Goal: Task Accomplishment & Management: Use online tool/utility

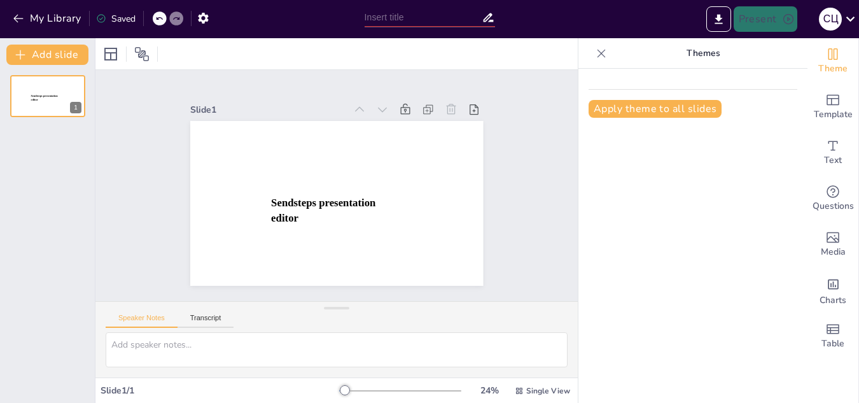
type input "New Sendsteps"
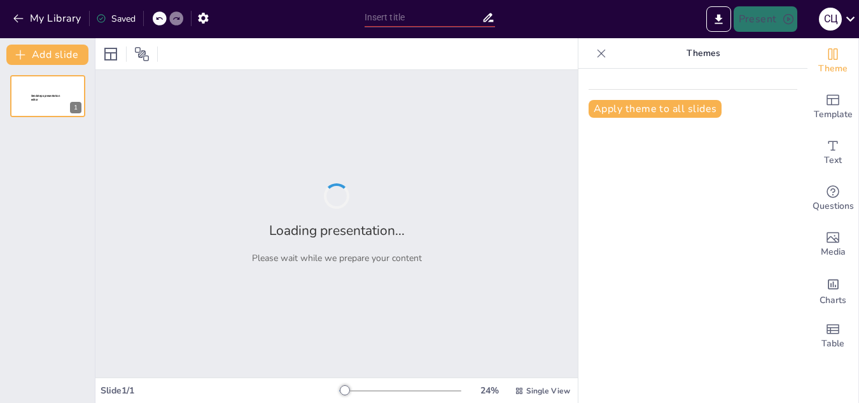
type input "основні напрямки та види арт-терапії та їх використання в роботі з дітьми з [GE…"
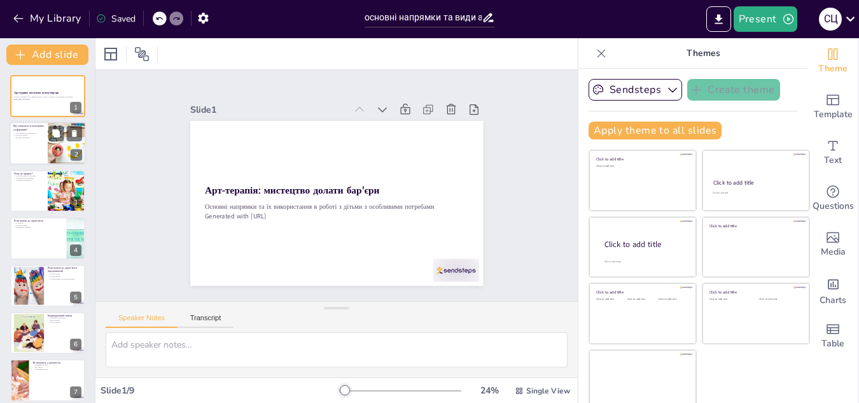
click at [48, 158] on div at bounding box center [67, 143] width 86 height 43
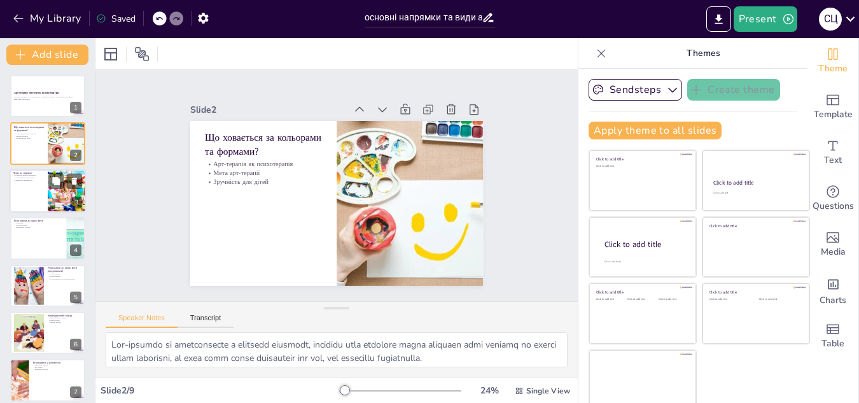
click at [39, 190] on div at bounding box center [48, 190] width 76 height 43
type textarea "Розвиток дрібної моторики є важливим аспектом арт-терапії, оскільки робота з пе…"
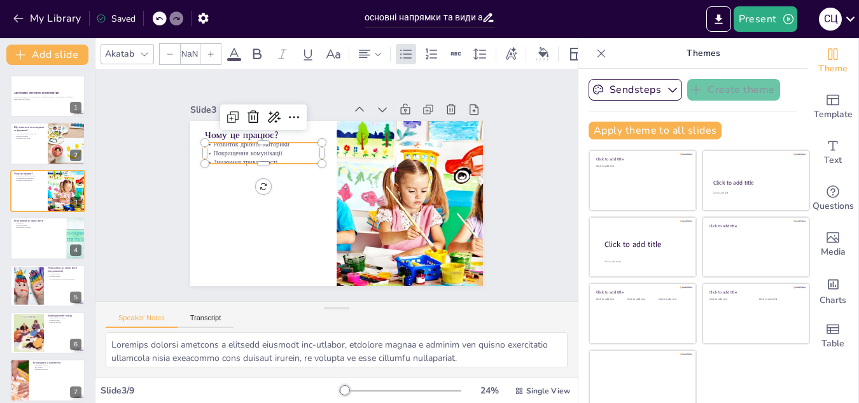
type input "32"
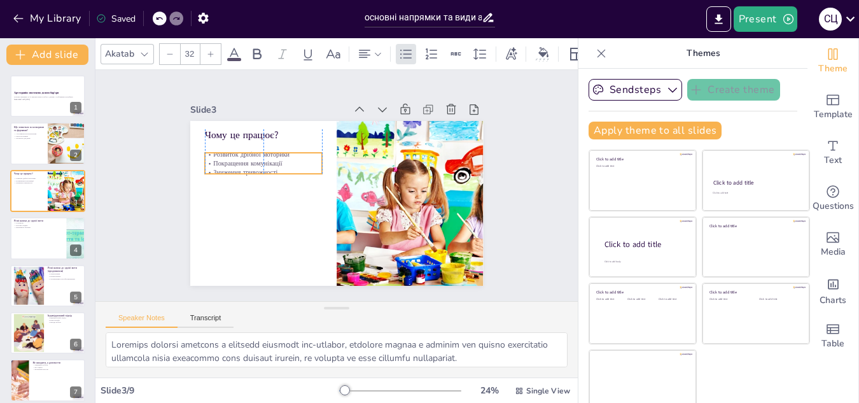
drag, startPoint x: 216, startPoint y: 145, endPoint x: 216, endPoint y: 155, distance: 10.2
click at [251, 155] on p "Покращення комунікації" at bounding box center [297, 120] width 93 height 85
click at [228, 178] on p "Покращення комунікації" at bounding box center [270, 224] width 85 height 93
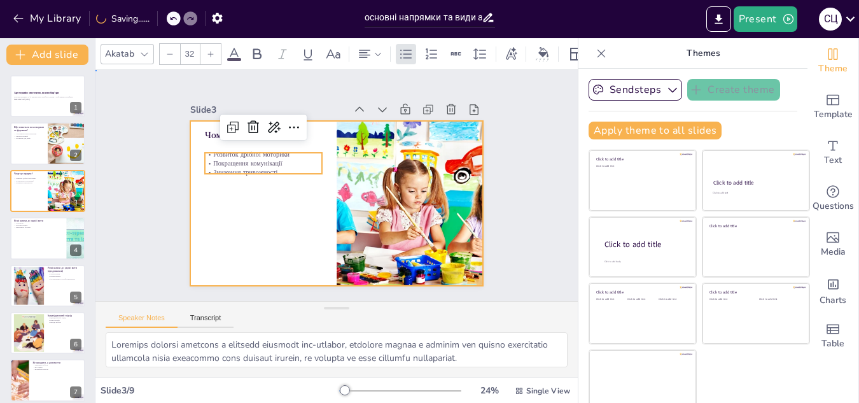
click at [236, 194] on div at bounding box center [318, 185] width 165 height 293
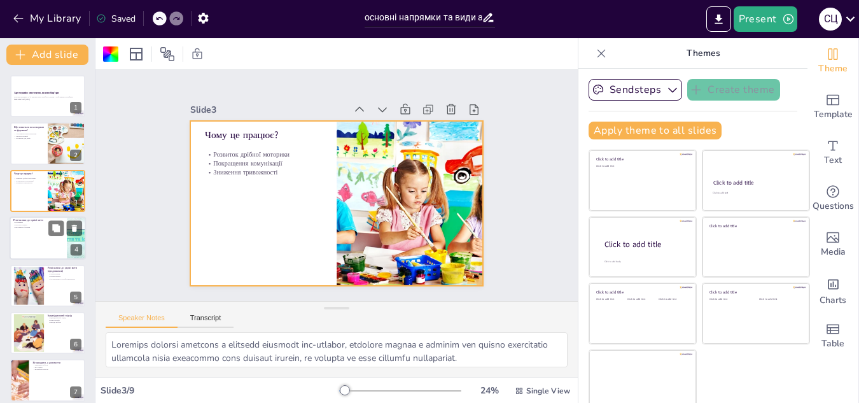
click at [50, 237] on div at bounding box center [48, 237] width 76 height 43
type textarea "Ізотерапія є популярним методом арт-терапії, який дозволяє дітям працювати з фа…"
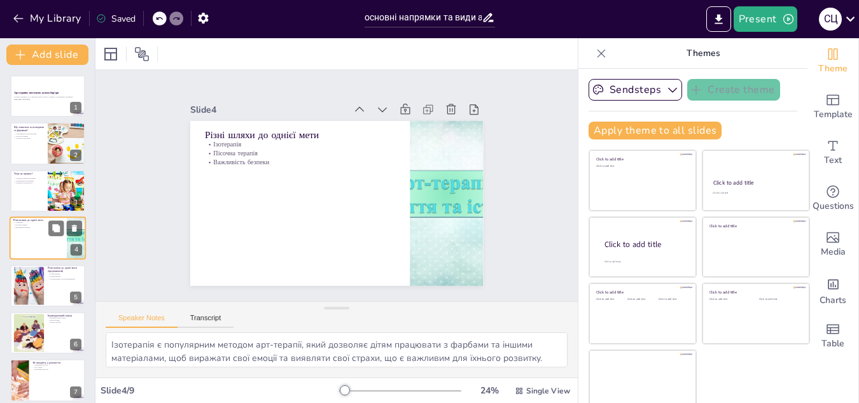
scroll to position [4, 0]
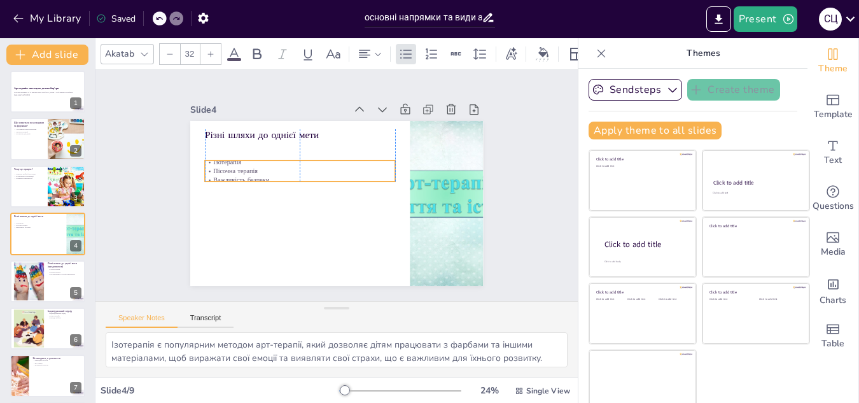
drag, startPoint x: 210, startPoint y: 148, endPoint x: 214, endPoint y: 165, distance: 17.6
click at [236, 165] on p "Пісочна терапія" at bounding box center [316, 151] width 160 height 119
drag, startPoint x: 214, startPoint y: 165, endPoint x: 207, endPoint y: 162, distance: 6.9
click at [248, 162] on p "Пісочна терапія" at bounding box center [322, 148] width 148 height 134
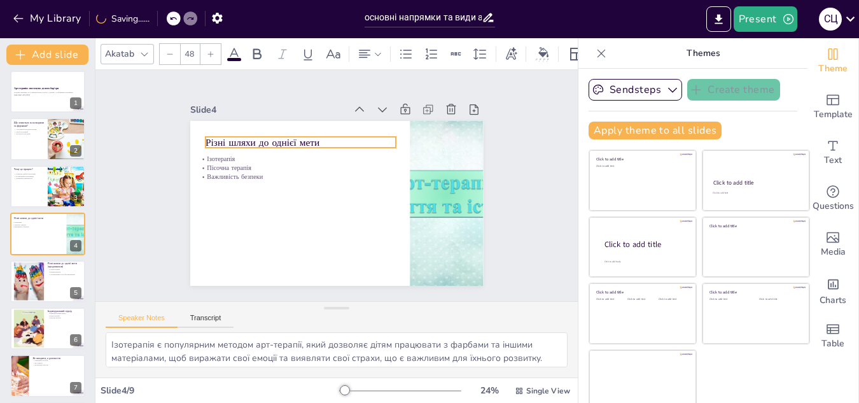
drag, startPoint x: 221, startPoint y: 134, endPoint x: 221, endPoint y: 142, distance: 7.7
click at [302, 142] on p "Різні шляхи до однієї мети" at bounding box center [355, 133] width 107 height 172
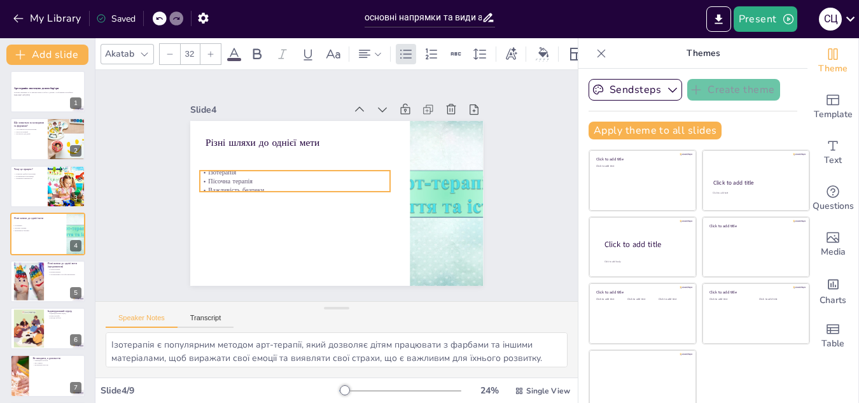
drag, startPoint x: 210, startPoint y: 162, endPoint x: 207, endPoint y: 172, distance: 10.7
click at [281, 172] on p "Пісочна терапія" at bounding box center [324, 146] width 86 height 178
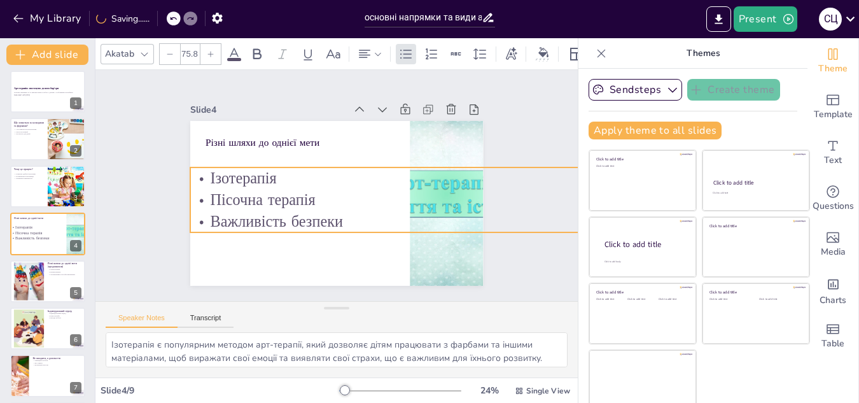
drag, startPoint x: 368, startPoint y: 183, endPoint x: 386, endPoint y: 212, distance: 34.3
click at [386, 212] on div "Різні шляхи до однієї мети Ізотерапія Пісочна терапія Важливість безпеки" at bounding box center [328, 201] width 336 height 289
type input "76.8"
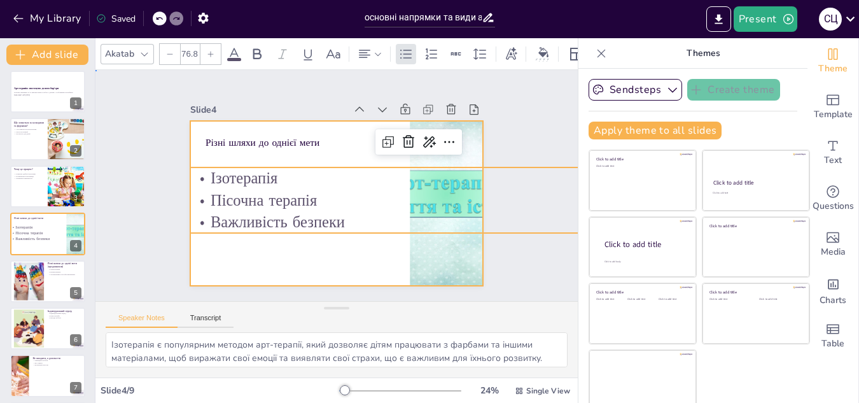
click at [368, 250] on div at bounding box center [336, 167] width 293 height 165
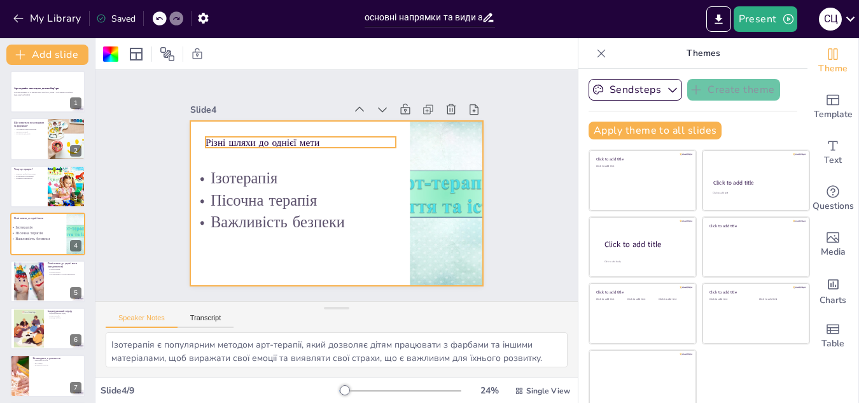
click at [264, 166] on p "Різні шляхи до однієї мети" at bounding box center [328, 241] width 137 height 151
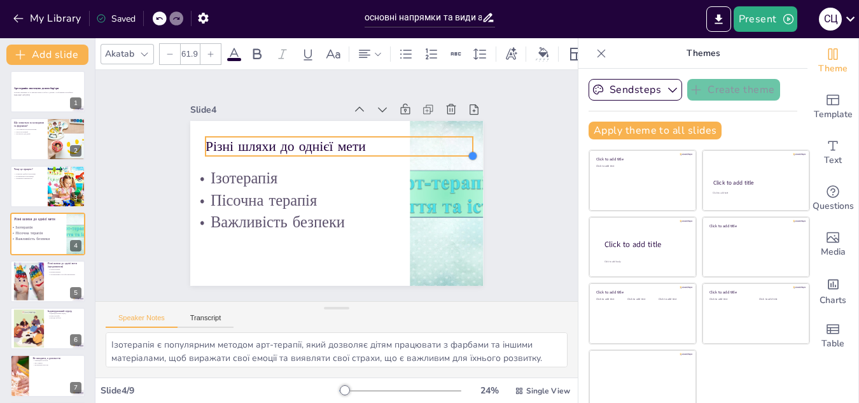
type input "67.5"
drag, startPoint x: 382, startPoint y: 141, endPoint x: 314, endPoint y: 145, distance: 68.2
click at [314, 145] on div "Різні шляхи до однієї мети Ізотерапія Пісочна терапія Важливість безпеки" at bounding box center [329, 169] width 335 height 270
click at [62, 265] on button at bounding box center [55, 270] width 15 height 15
type textarea "Сказкотерапія є важливим методом, який дозволяє дітям зрозуміти життєві ситуаці…"
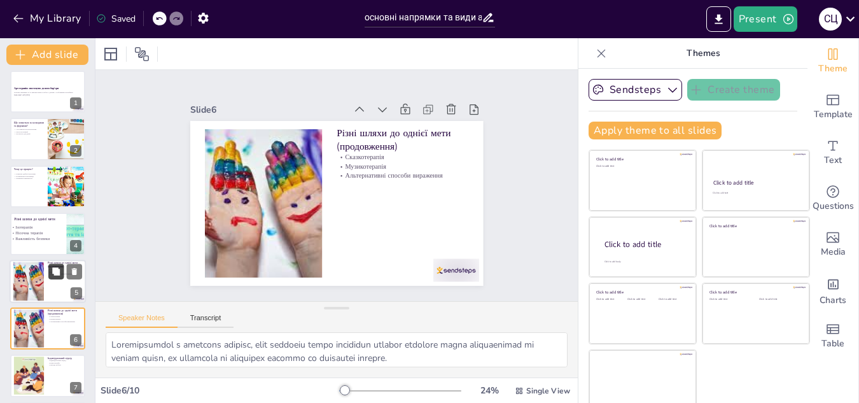
scroll to position [99, 0]
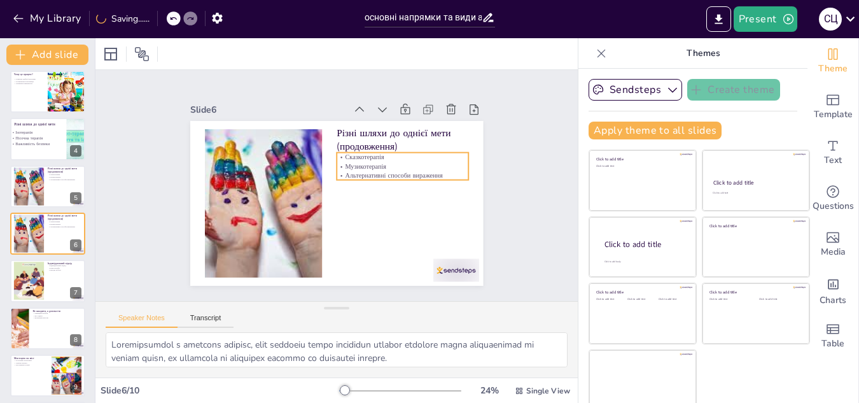
click at [365, 166] on p "Музикотерапія" at bounding box center [402, 208] width 112 height 85
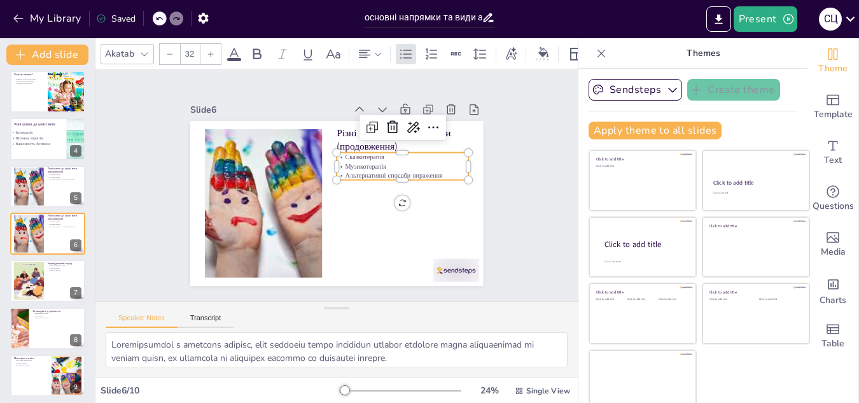
click at [351, 159] on p "Сказкотерапія" at bounding box center [407, 201] width 112 height 85
click at [353, 161] on p "Сказкотерапія" at bounding box center [405, 208] width 104 height 95
click at [420, 153] on icon at bounding box center [430, 163] width 20 height 20
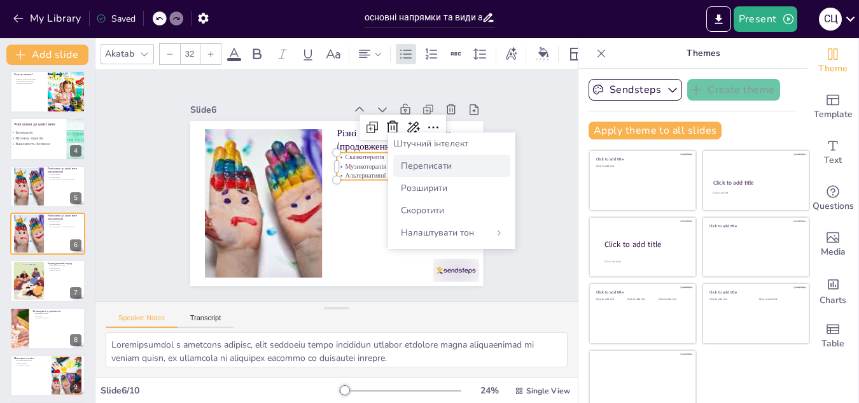
click at [402, 171] on font "Переписати" at bounding box center [426, 166] width 51 height 12
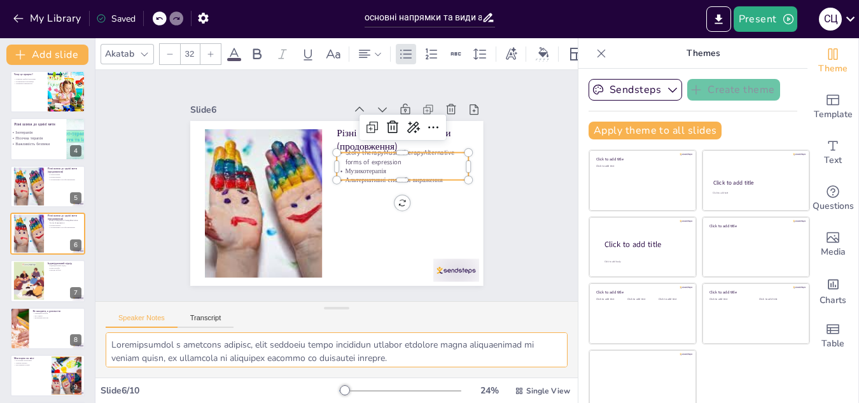
click at [113, 347] on textarea at bounding box center [337, 349] width 462 height 35
click at [236, 202] on icon at bounding box center [226, 211] width 19 height 19
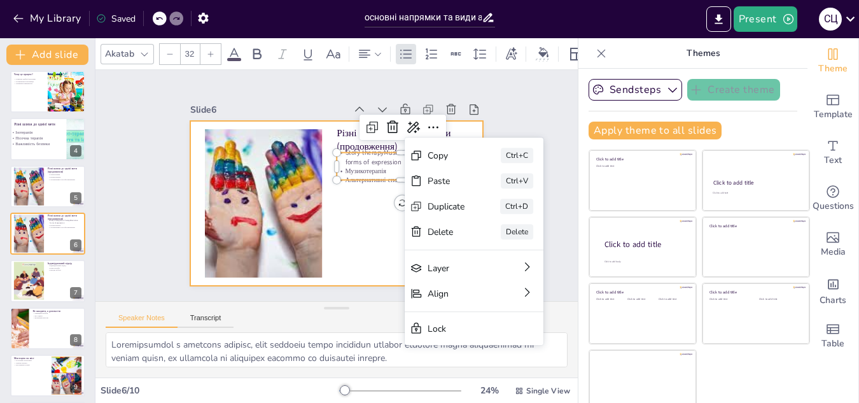
click at [347, 207] on div at bounding box center [331, 203] width 330 height 248
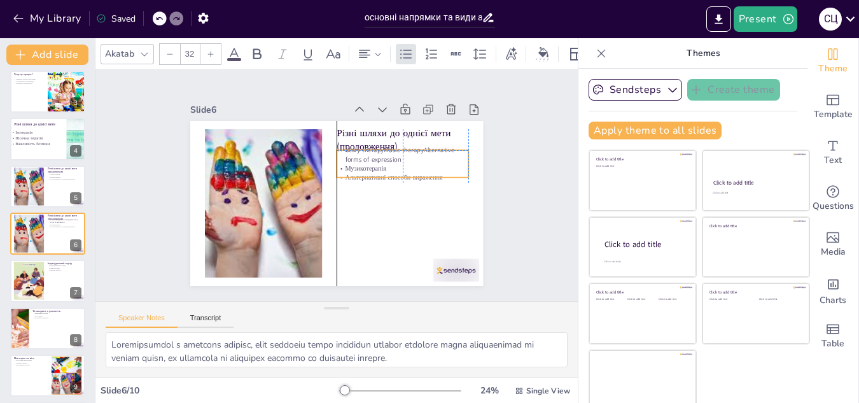
click at [372, 159] on p "Story therapyMusic therapyAlternative forms of expression" at bounding box center [407, 199] width 117 height 92
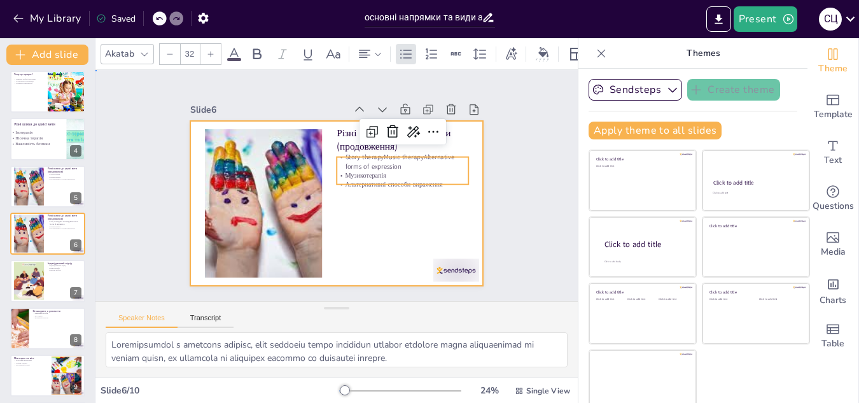
click at [374, 228] on div at bounding box center [328, 201] width 336 height 289
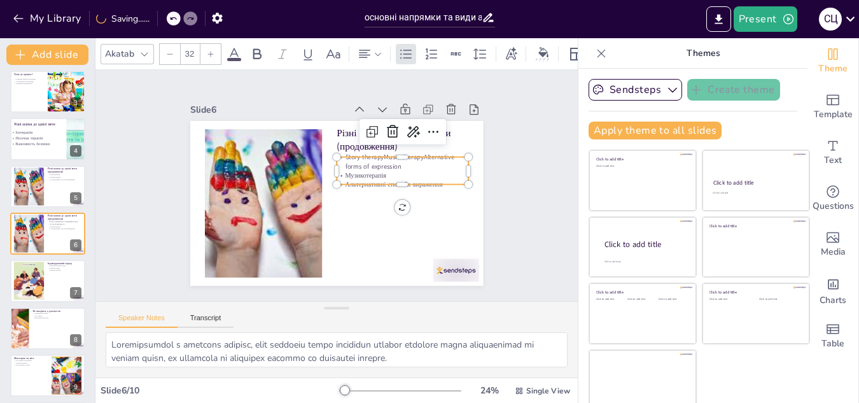
click at [367, 179] on p "Story therapyMusic therapyAlternative forms of expression" at bounding box center [373, 245] width 45 height 133
click at [391, 172] on icon at bounding box center [402, 183] width 22 height 22
type input "32"
click at [398, 144] on icon at bounding box center [407, 153] width 19 height 19
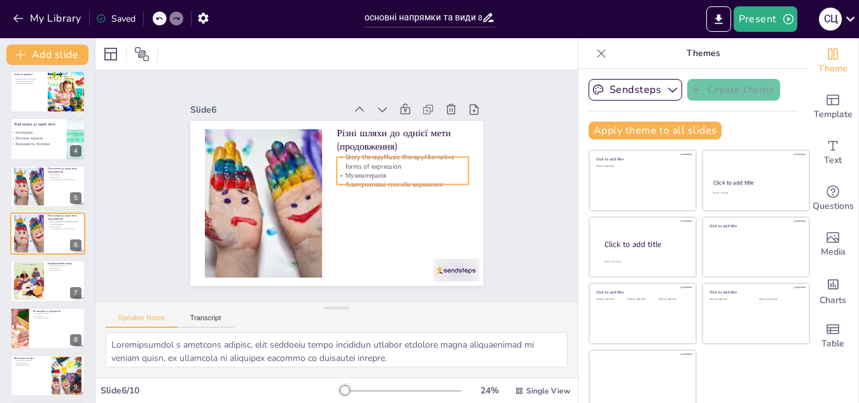
click at [359, 177] on p "Музикотерапія" at bounding box center [383, 233] width 85 height 112
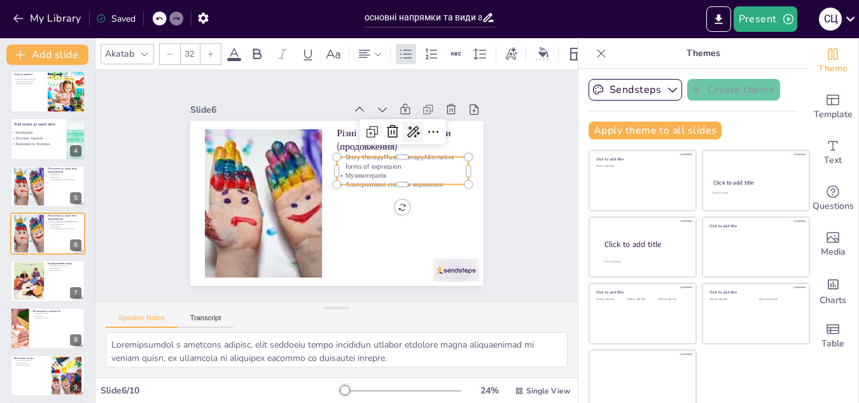
click at [413, 139] on icon at bounding box center [422, 148] width 18 height 18
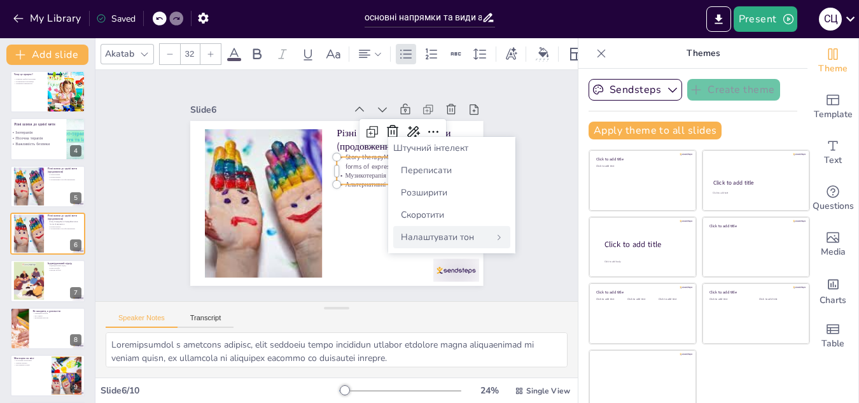
click at [424, 242] on font "Налаштувати тон" at bounding box center [437, 237] width 73 height 12
click at [422, 179] on icon at bounding box center [430, 187] width 17 height 17
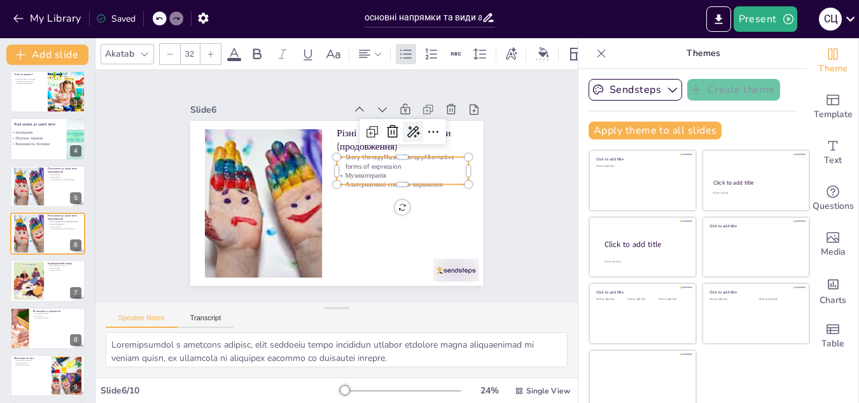
click at [411, 214] on icon at bounding box center [421, 224] width 21 height 21
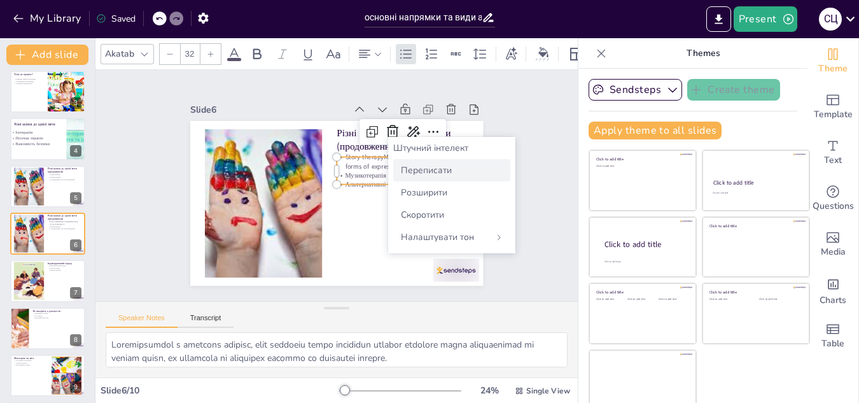
click at [419, 169] on font "Переписати" at bounding box center [426, 170] width 51 height 12
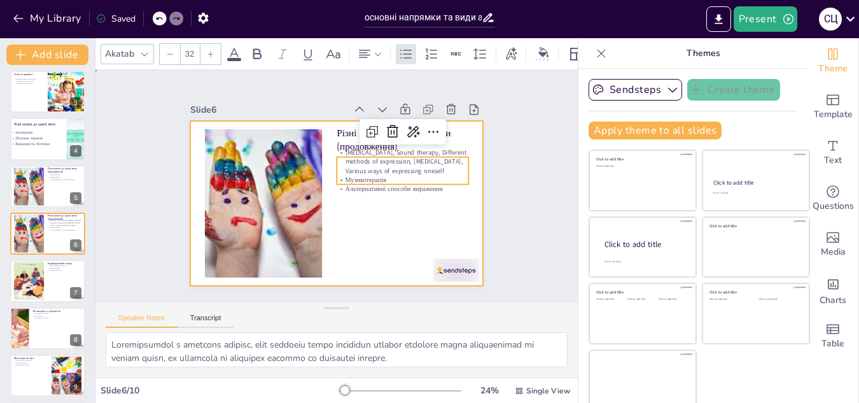
click at [372, 241] on div at bounding box center [319, 182] width 222 height 321
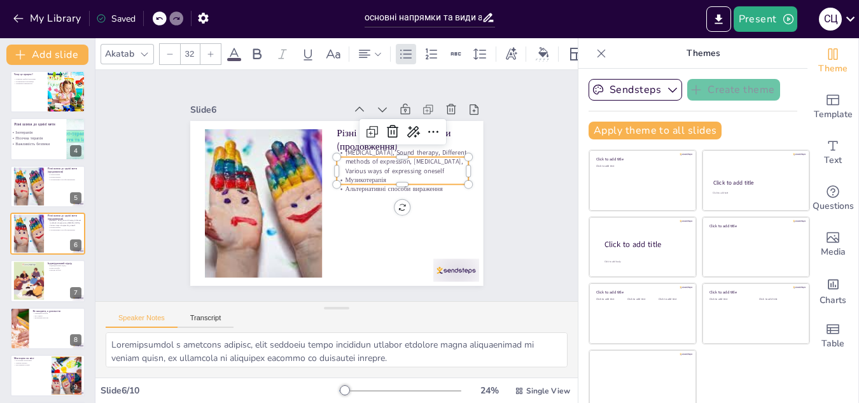
click at [379, 150] on div "Різні шляхи до однієї мети (продовження) Narrative therapy, Sound therapy, Diff…" at bounding box center [320, 191] width 248 height 330
drag, startPoint x: 379, startPoint y: 150, endPoint x: 380, endPoint y: 157, distance: 7.7
click at [380, 157] on div at bounding box center [408, 204] width 105 height 95
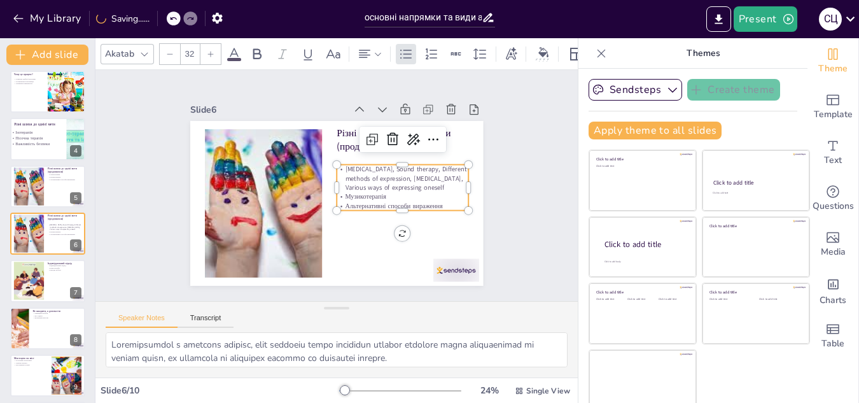
click at [330, 200] on p "Музикотерапія" at bounding box center [312, 247] width 36 height 131
click at [28, 281] on div at bounding box center [29, 281] width 74 height 39
type textarea "Індивідуальний підхід є надзвичайно важливим у арт-терапії, оскільки кожна дити…"
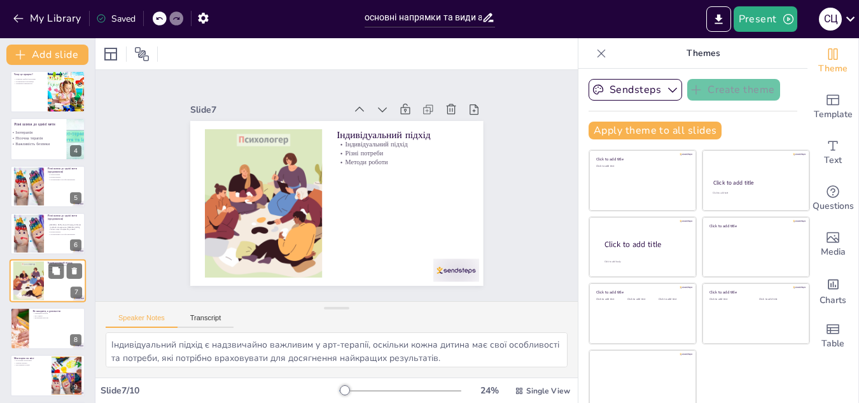
scroll to position [146, 0]
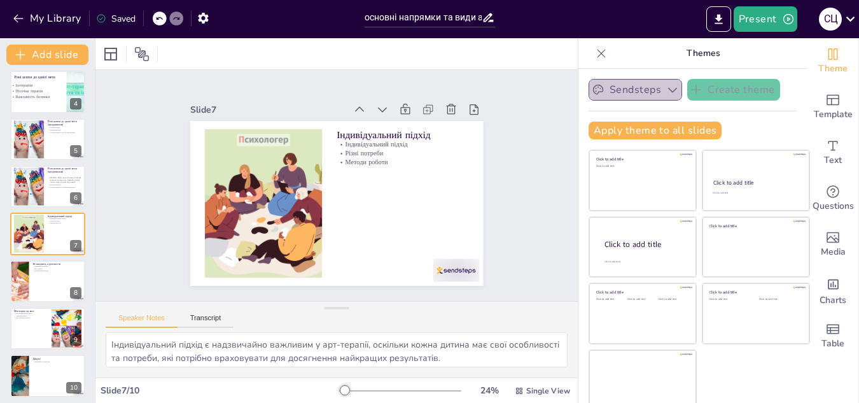
click at [666, 90] on icon "button" at bounding box center [672, 89] width 13 height 13
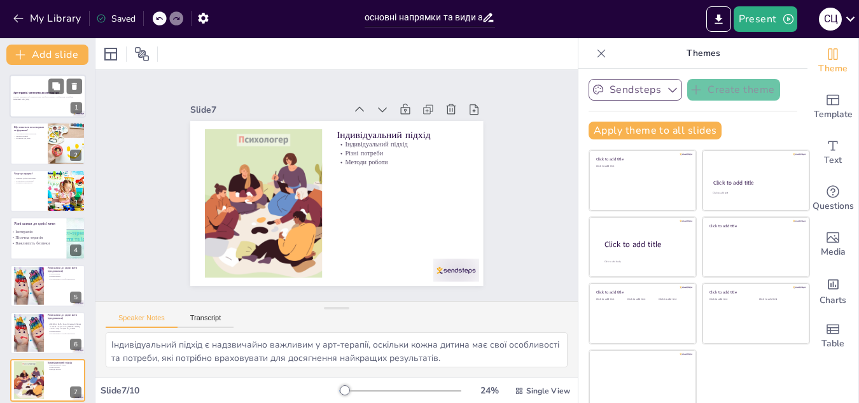
click at [32, 97] on p "Основні напрямки та їх використання в роботі з дітьми з особливими потребами" at bounding box center [47, 97] width 69 height 3
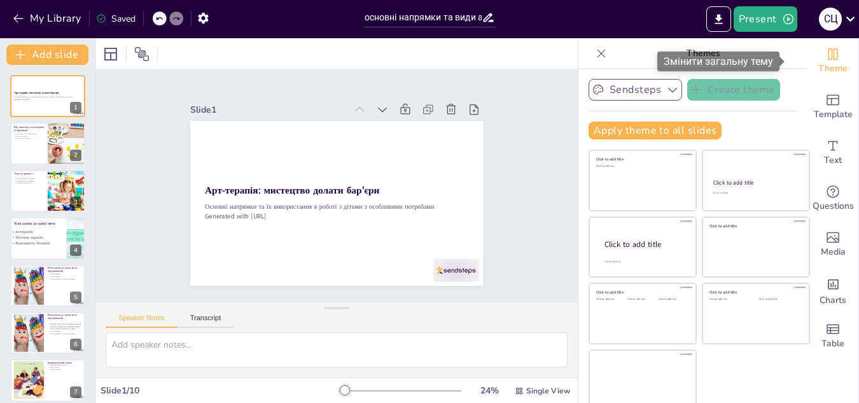
click at [825, 51] on icon "Change the overall theme" at bounding box center [832, 53] width 15 height 15
click at [18, 17] on icon "button" at bounding box center [18, 18] width 13 height 13
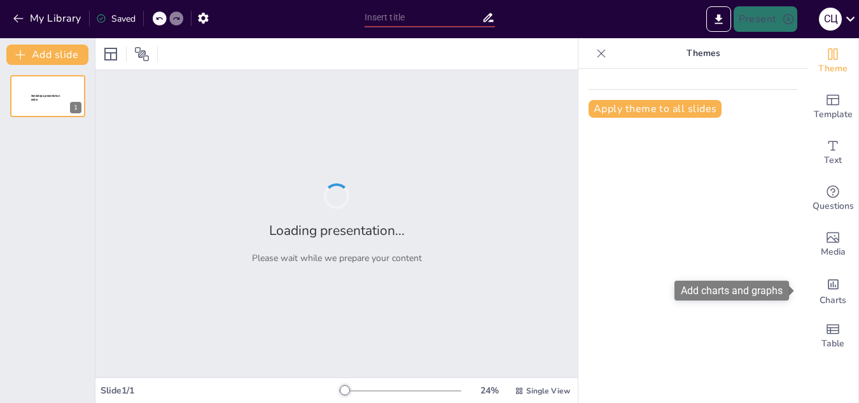
type input "основні напрямки та види арт-терапії та їх використання в роботі з дітьми з [GE…"
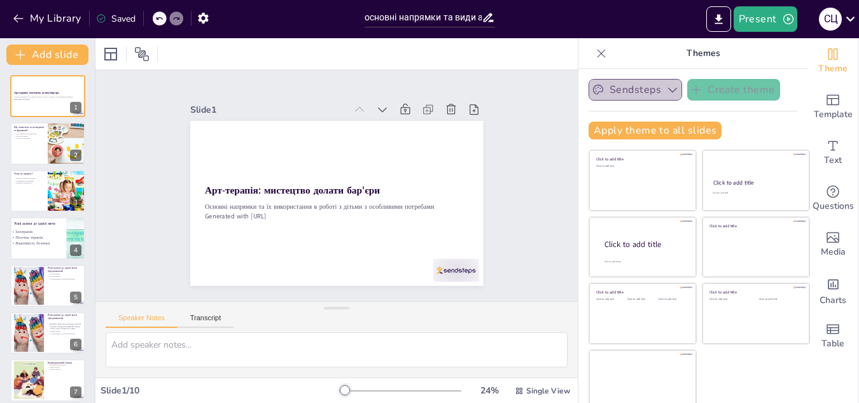
click at [666, 88] on icon "button" at bounding box center [672, 89] width 13 height 13
click at [181, 321] on button "Transcript" at bounding box center [206, 321] width 57 height 14
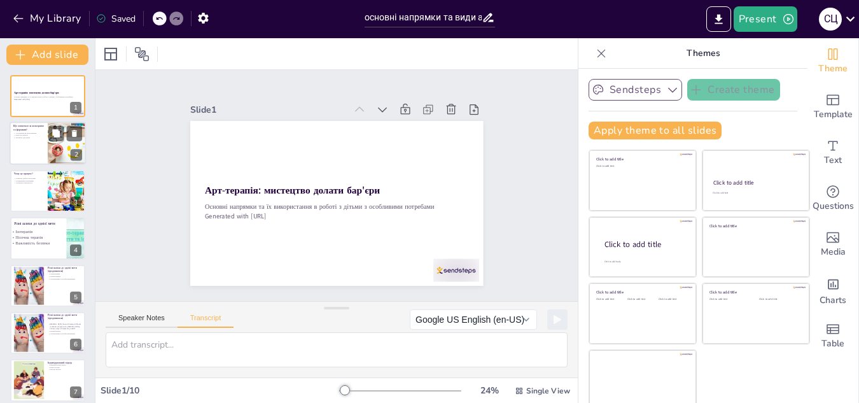
click at [53, 146] on div at bounding box center [67, 143] width 86 height 43
type textarea "Це форма психотерапії, що використовує мистецтво як засіб комунікації. Основна …"
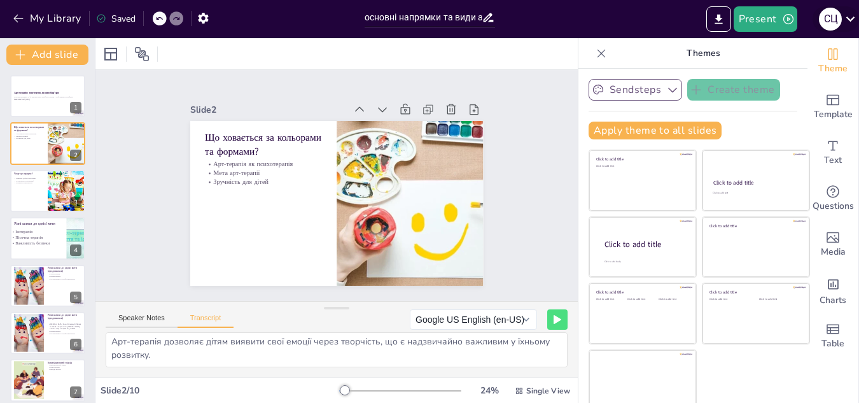
click at [853, 18] on icon at bounding box center [850, 19] width 9 height 5
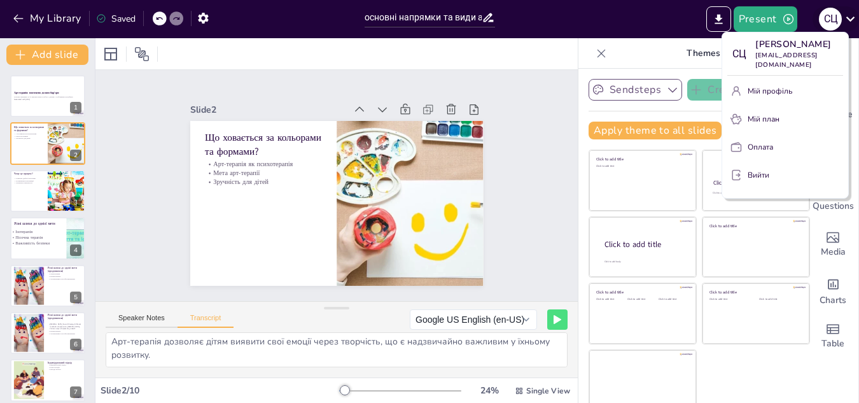
click at [853, 18] on div at bounding box center [429, 201] width 859 height 403
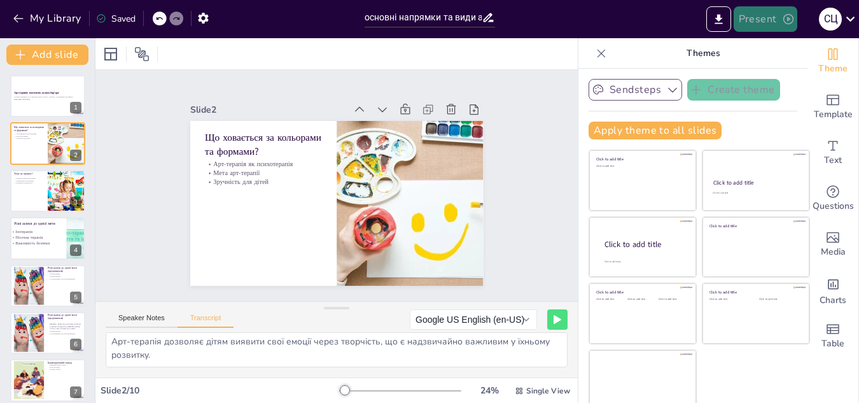
click at [772, 9] on button "Present" at bounding box center [766, 18] width 64 height 25
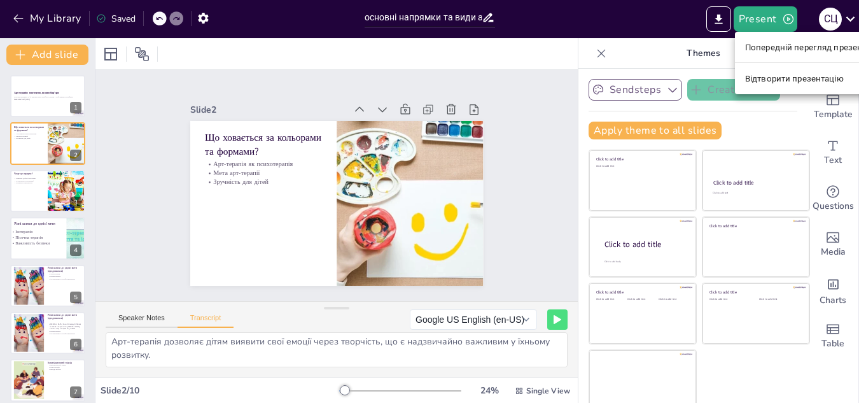
click at [774, 81] on font "Відтворити презентацію" at bounding box center [794, 79] width 99 height 10
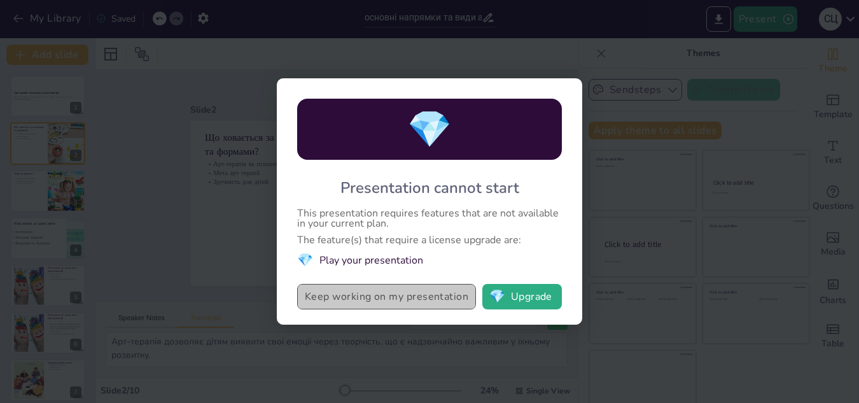
click at [400, 296] on button "Keep working on my presentation" at bounding box center [386, 296] width 179 height 25
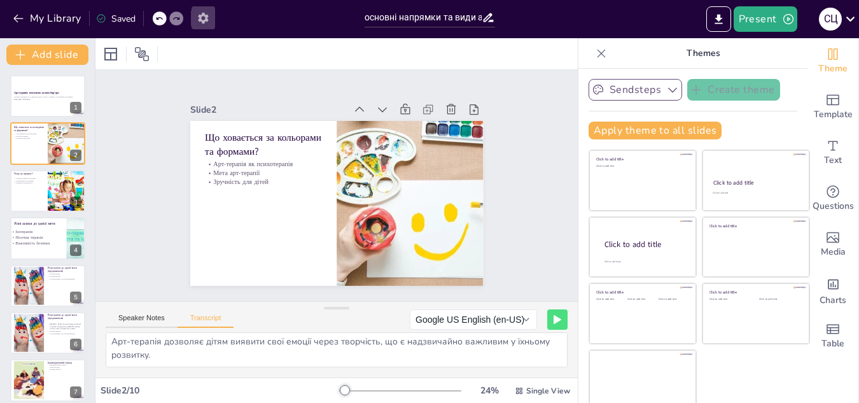
click at [193, 15] on button "button" at bounding box center [204, 17] width 24 height 23
click at [206, 15] on icon "button" at bounding box center [203, 18] width 10 height 11
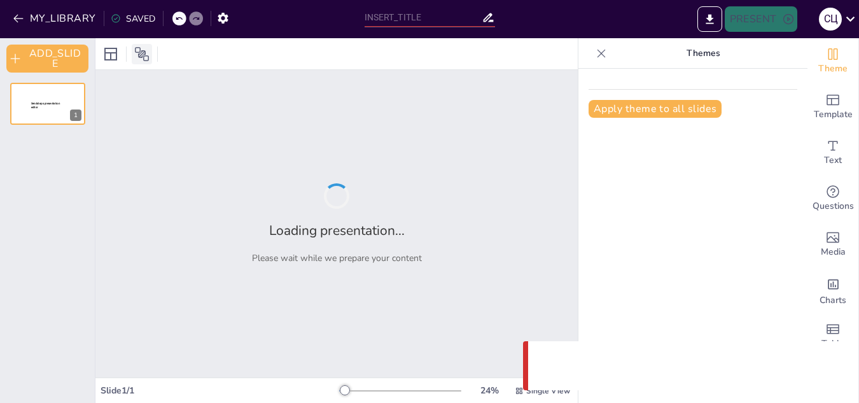
type input "основні напрямки та види арт-терапії та їх використання в роботі з дітьми з [GE…"
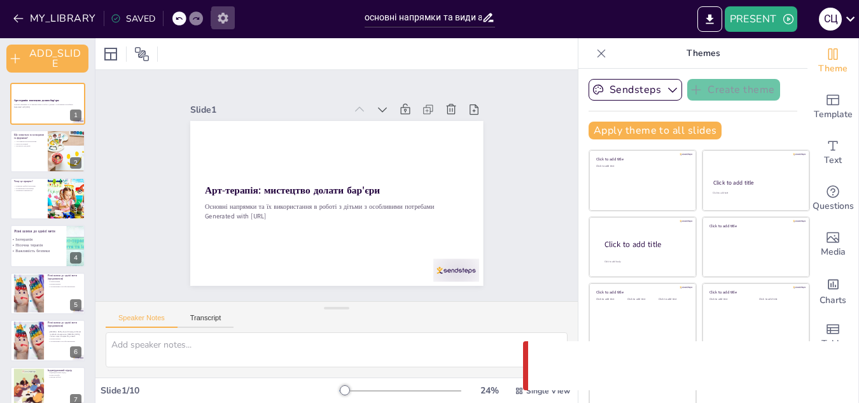
click at [222, 20] on icon "button" at bounding box center [223, 18] width 10 height 11
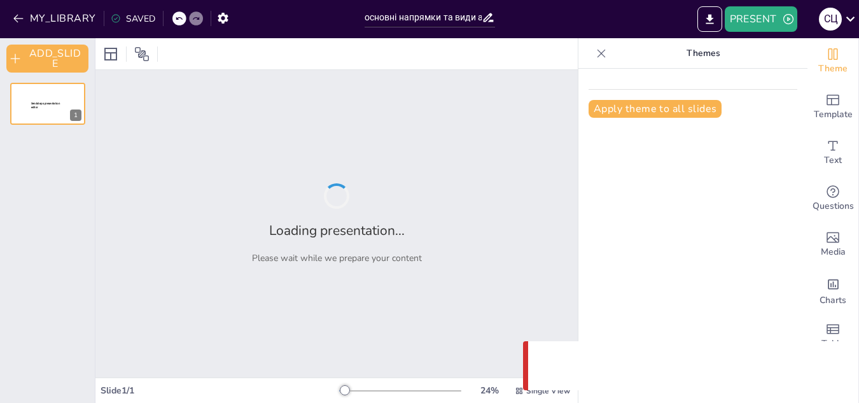
type input "основні напрямки та види арт-терапії та їх використання в роботі з дітьми з [GE…"
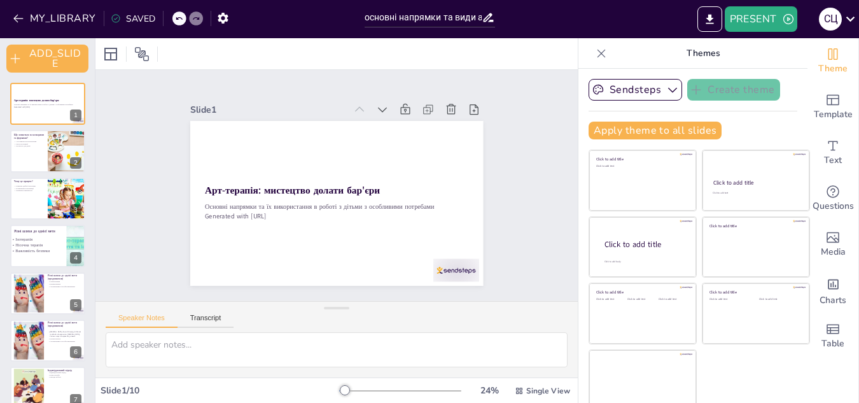
click at [486, 19] on icon at bounding box center [488, 17] width 13 height 13
click at [465, 19] on input "основні напрямки та види арт-терапії та їх використання в роботі з дітьми з [GE…" at bounding box center [423, 17] width 117 height 18
click at [452, 84] on div "Slide 1 Арт-терапія: мистецтво долати бар'єри Основні напрямки та їх використан…" at bounding box center [336, 185] width 231 height 482
click at [339, 391] on div at bounding box center [400, 391] width 122 height 10
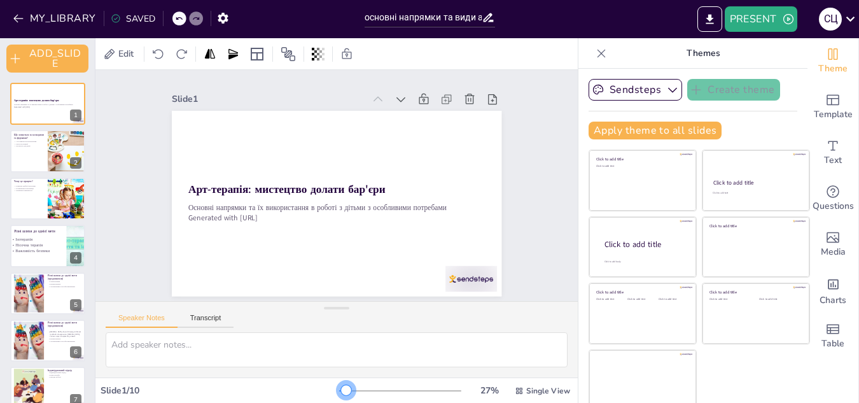
drag, startPoint x: 339, startPoint y: 388, endPoint x: 328, endPoint y: 387, distance: 10.2
click at [341, 387] on div at bounding box center [346, 390] width 10 height 10
click at [274, 302] on div at bounding box center [257, 329] width 31 height 54
click at [262, 307] on icon at bounding box center [253, 316] width 18 height 18
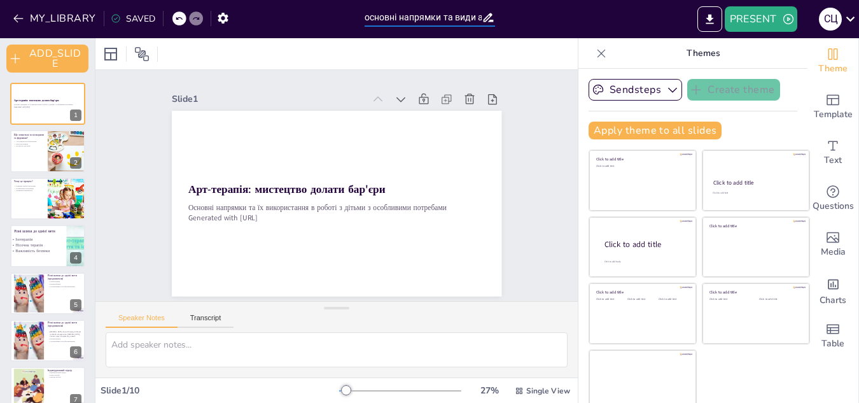
click at [451, 19] on input "основні напрямки та види арт-терапії та їх використання в роботі з дітьми з [GE…" at bounding box center [423, 17] width 117 height 18
click at [399, 91] on div "Slide 1" at bounding box center [443, 157] width 89 height 181
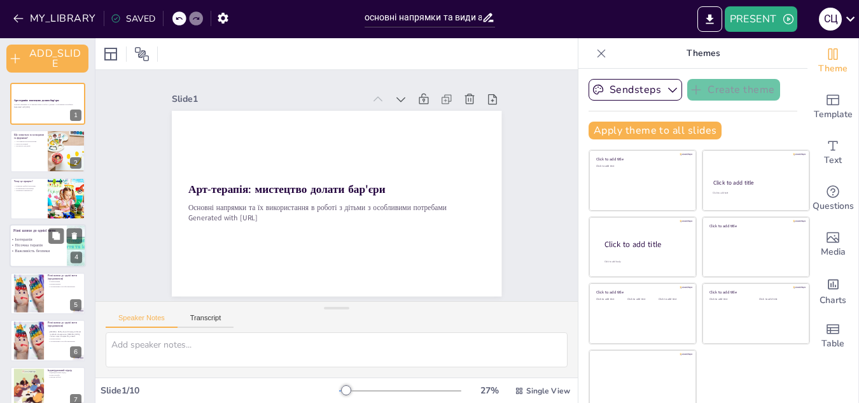
click at [43, 247] on p "Пісочна терапія" at bounding box center [70, 245] width 120 height 6
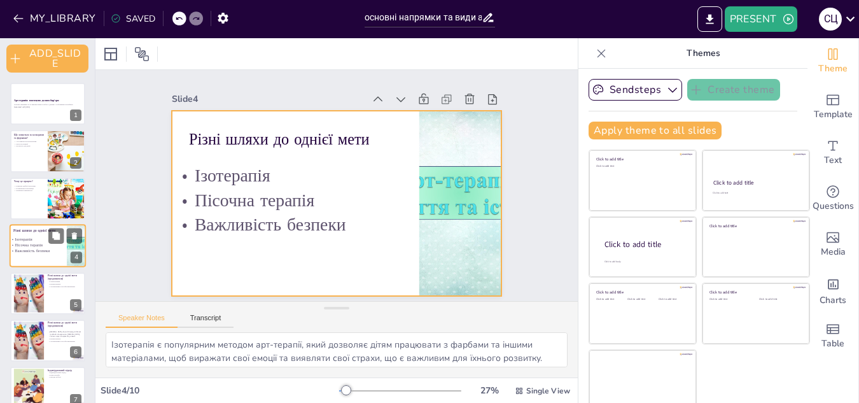
scroll to position [8, 0]
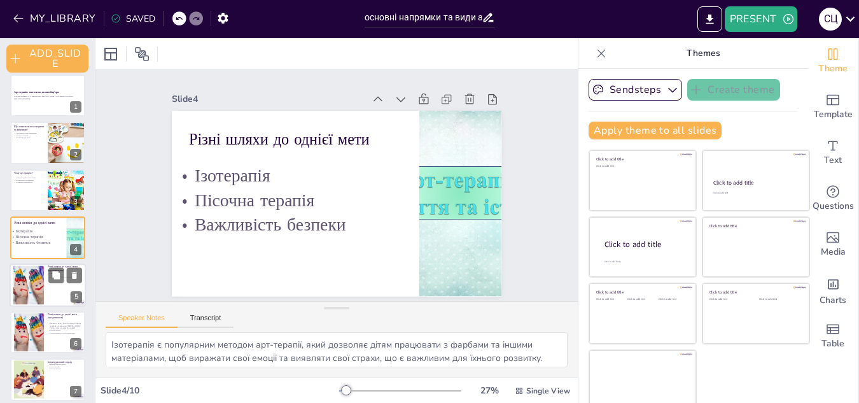
click at [32, 289] on div at bounding box center [28, 284] width 59 height 39
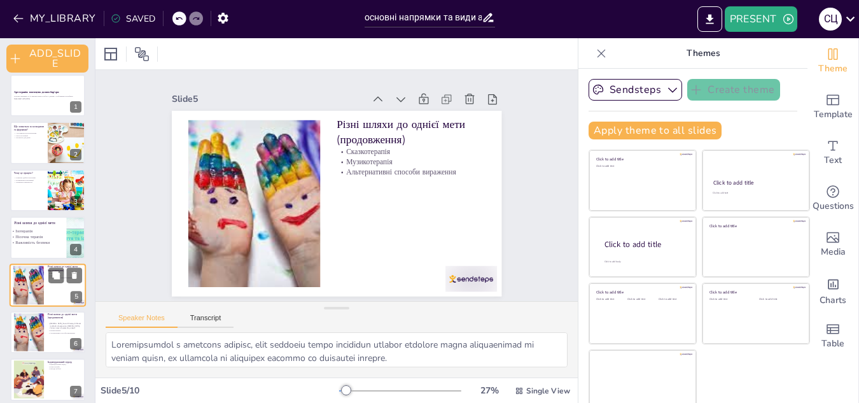
scroll to position [55, 0]
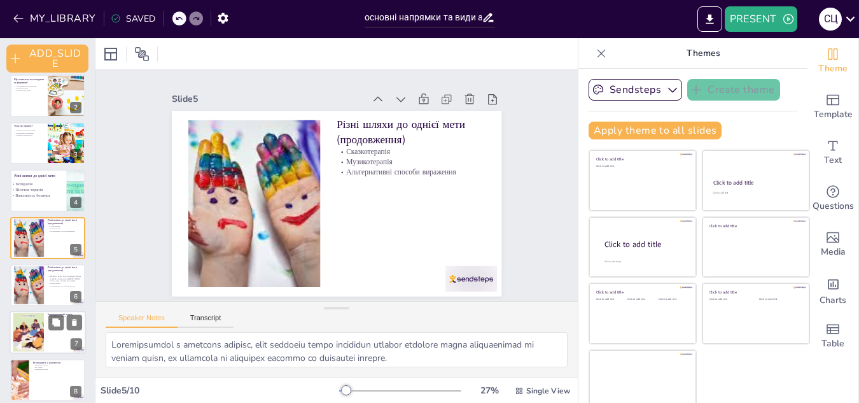
click at [53, 348] on div at bounding box center [48, 332] width 76 height 43
type textarea "Індивідуальний підхід є надзвичайно важливим у арт-терапії, оскільки кожна дити…"
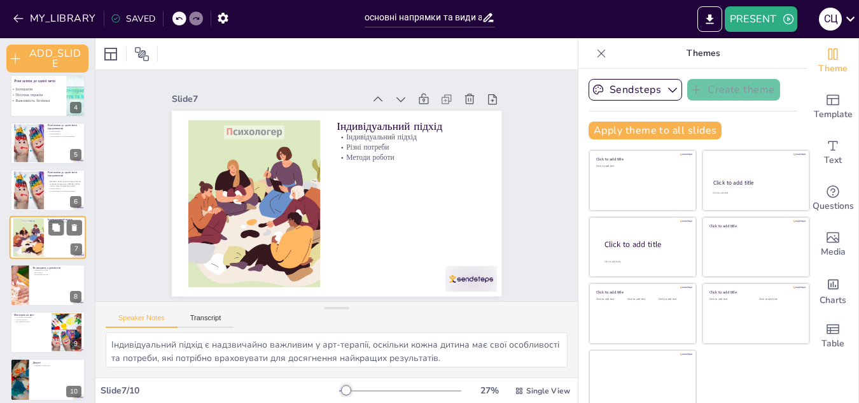
scroll to position [158, 0]
